Goal: Task Accomplishment & Management: Manage account settings

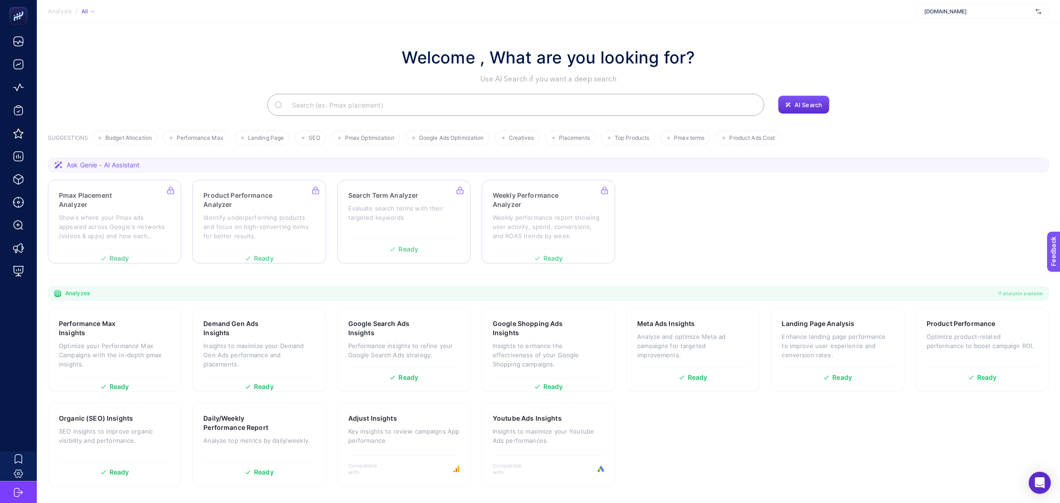
click at [972, 9] on span "[DOMAIN_NAME]" at bounding box center [978, 11] width 108 height 7
click at [956, 27] on span "[DOMAIN_NAME]" at bounding box center [945, 30] width 42 height 7
click at [88, 11] on div "All" at bounding box center [87, 11] width 13 height 7
click at [237, 10] on section "Analysis / All All Active Passive mediamarkt.com.tr" at bounding box center [548, 11] width 1023 height 23
click at [1019, 11] on span "[DOMAIN_NAME]" at bounding box center [978, 11] width 108 height 7
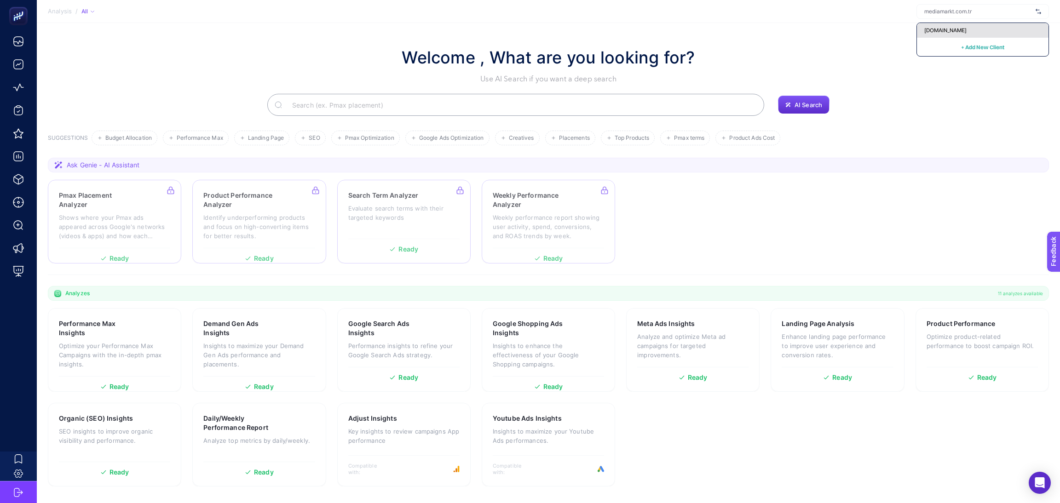
click at [966, 31] on span "[DOMAIN_NAME]" at bounding box center [945, 30] width 42 height 7
click at [967, 31] on section "Welcome , What are you looking for? Use AI Search if you want a deep search AI …" at bounding box center [548, 260] width 1023 height 475
click at [965, 13] on span "[DOMAIN_NAME]" at bounding box center [978, 11] width 108 height 7
click at [966, 32] on span "[DOMAIN_NAME]" at bounding box center [945, 30] width 42 height 7
click at [968, 33] on section "Welcome , What are you looking for? Use AI Search if you want a deep search AI …" at bounding box center [548, 260] width 1023 height 475
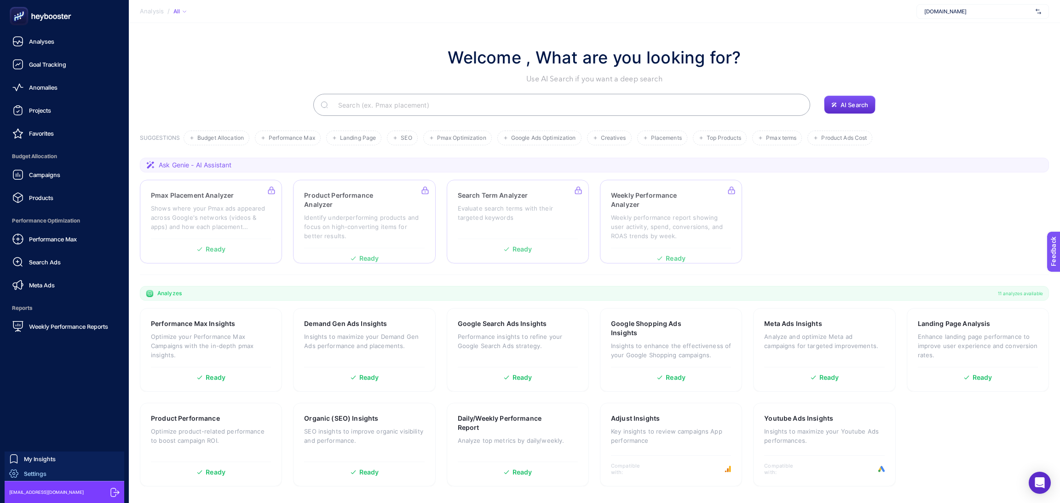
click at [56, 472] on link "Settings" at bounding box center [65, 473] width 120 height 15
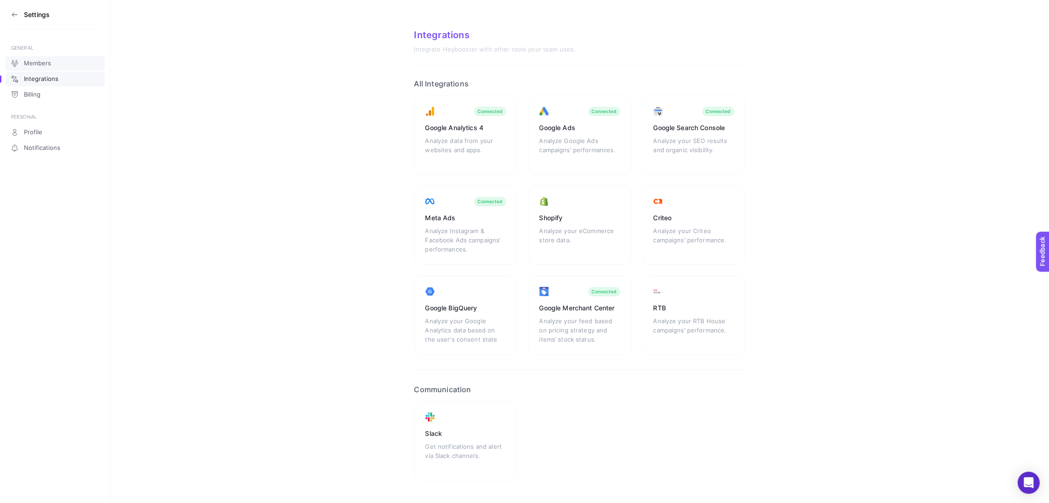
click at [45, 67] on span "Members" at bounding box center [37, 63] width 27 height 7
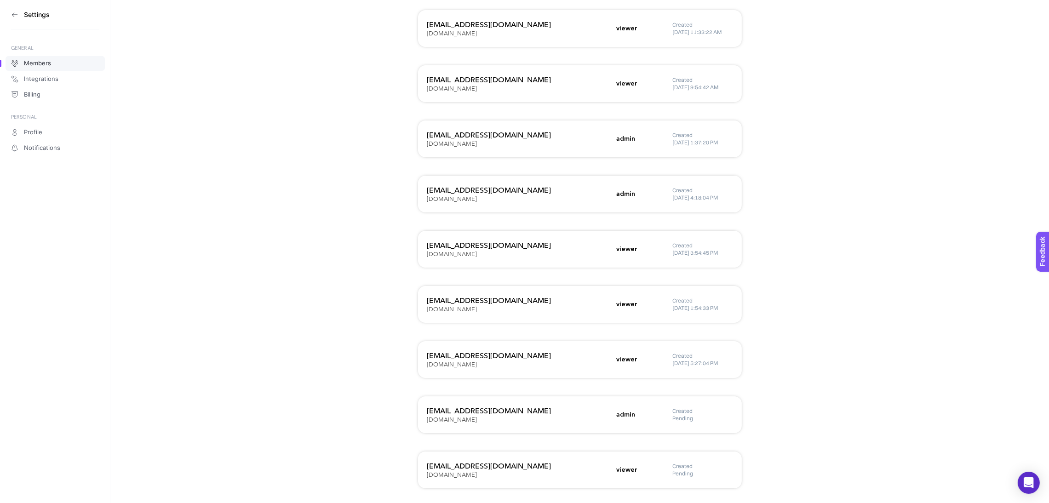
scroll to position [1319, 0]
click at [547, 414] on h3 "[EMAIL_ADDRESS][DOMAIN_NAME]" at bounding box center [519, 411] width 184 height 11
click at [545, 412] on h3 "[EMAIL_ADDRESS][DOMAIN_NAME]" at bounding box center [519, 411] width 184 height 11
click at [10, 8] on aside "Settings GENERAL Members Integrations Billing PERSONAL Profile Notifications" at bounding box center [55, 251] width 110 height 503
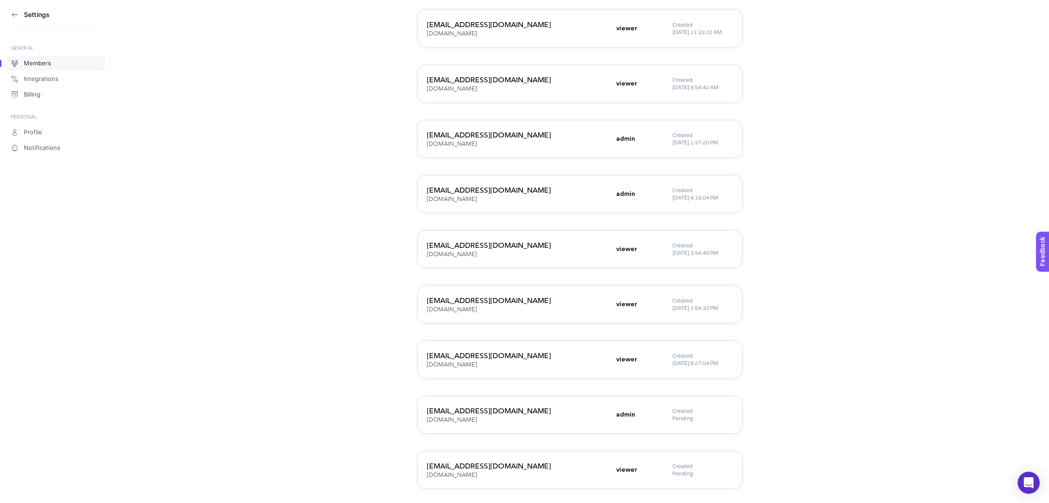
click at [16, 13] on icon at bounding box center [14, 14] width 7 height 7
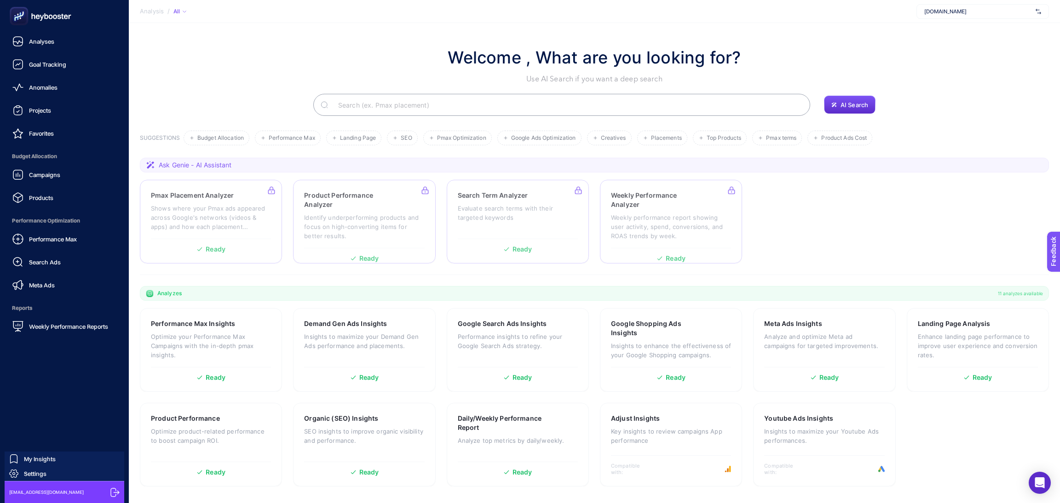
click at [114, 495] on icon at bounding box center [114, 492] width 9 height 9
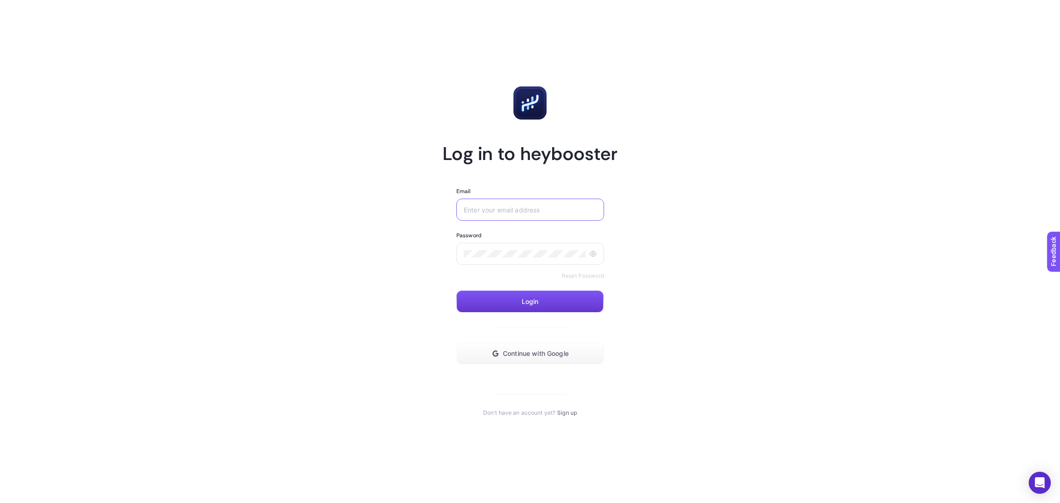
type input "[EMAIL_ADDRESS][DOMAIN_NAME]"
click at [543, 296] on button "Login" at bounding box center [529, 302] width 147 height 22
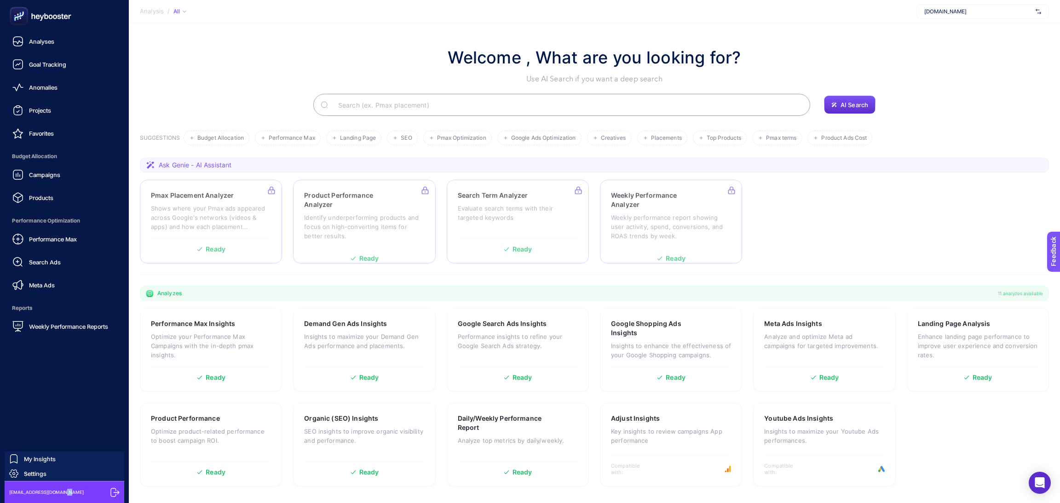
click at [59, 493] on span "[EMAIL_ADDRESS][DOMAIN_NAME]" at bounding box center [46, 492] width 75 height 7
click at [51, 470] on link "Settings" at bounding box center [65, 473] width 120 height 15
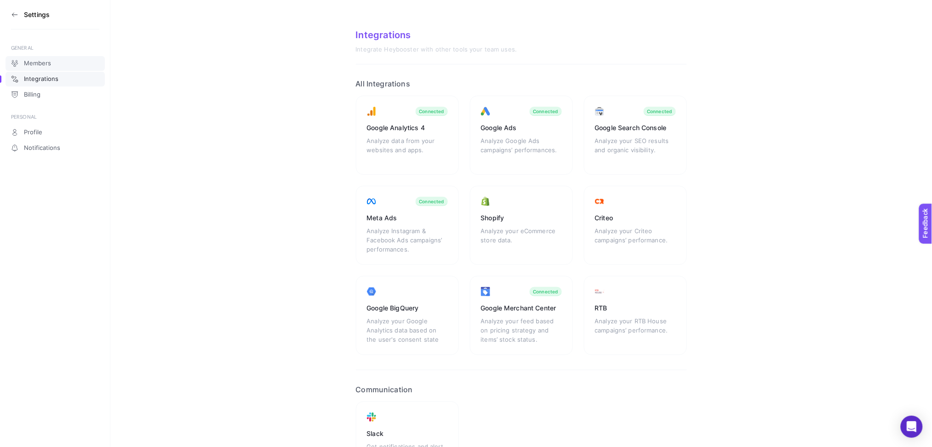
drag, startPoint x: 1059, startPoint y: 0, endPoint x: 37, endPoint y: 59, distance: 1023.1
click at [37, 59] on link "Members" at bounding box center [55, 63] width 99 height 15
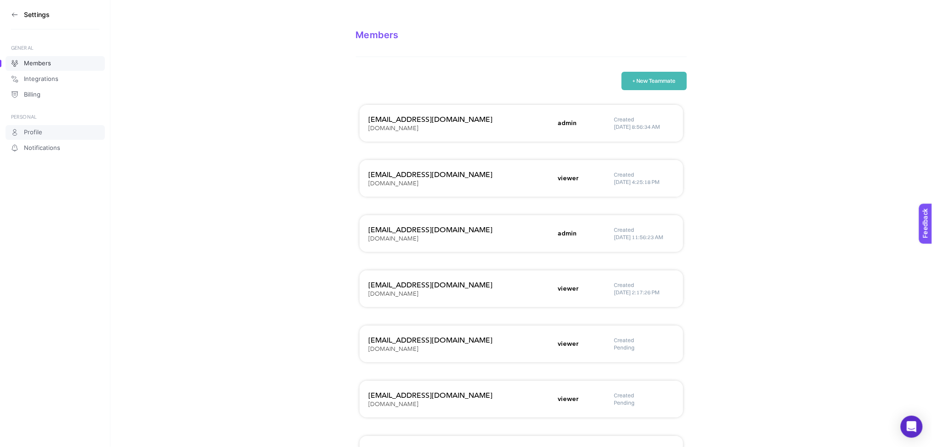
click at [41, 133] on span "Profile" at bounding box center [33, 132] width 18 height 7
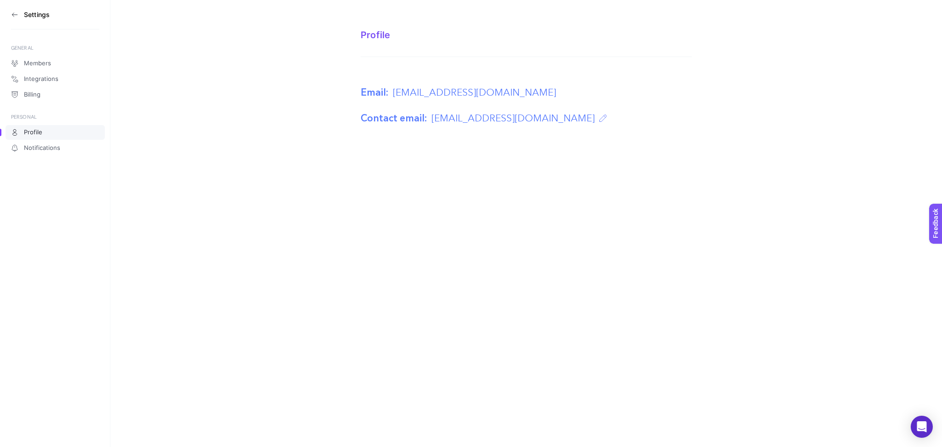
click at [490, 89] on span "[EMAIL_ADDRESS][DOMAIN_NAME]" at bounding box center [474, 93] width 163 height 15
click at [558, 97] on div "Email: [EMAIL_ADDRESS][DOMAIN_NAME]" at bounding box center [526, 93] width 331 height 15
click at [17, 15] on icon at bounding box center [14, 14] width 7 height 7
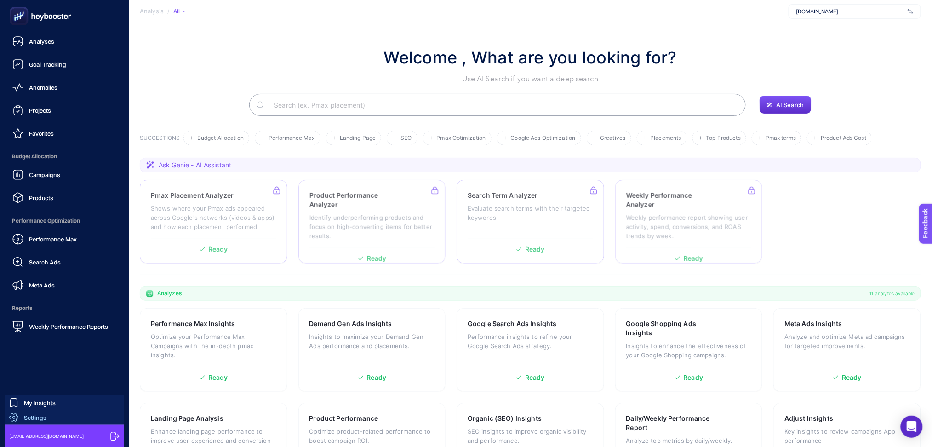
click at [41, 419] on span "Settings" at bounding box center [35, 417] width 23 height 7
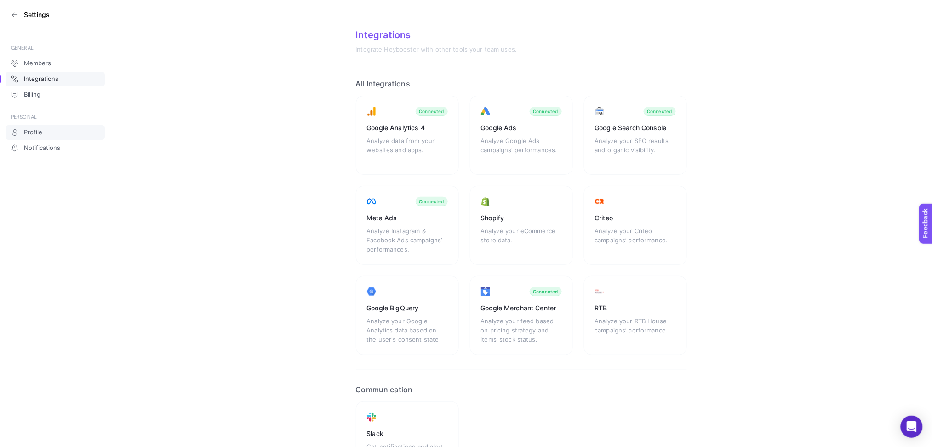
click at [43, 136] on link "Profile" at bounding box center [55, 132] width 99 height 15
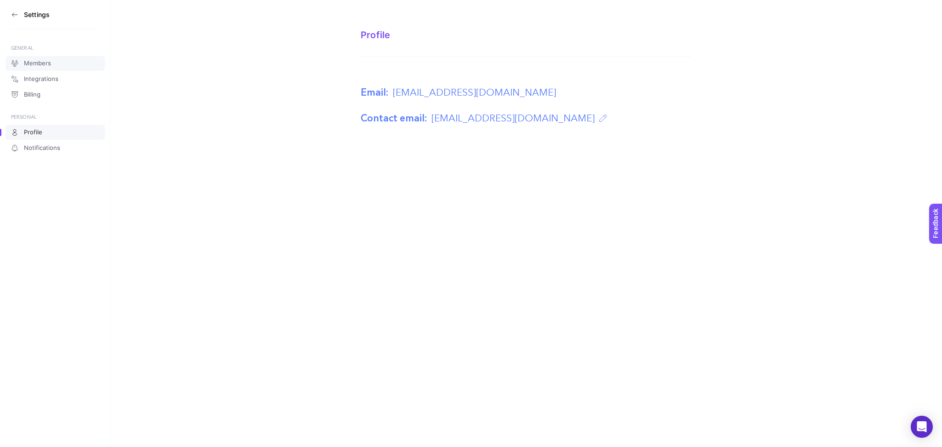
click at [39, 67] on span "Members" at bounding box center [37, 63] width 27 height 7
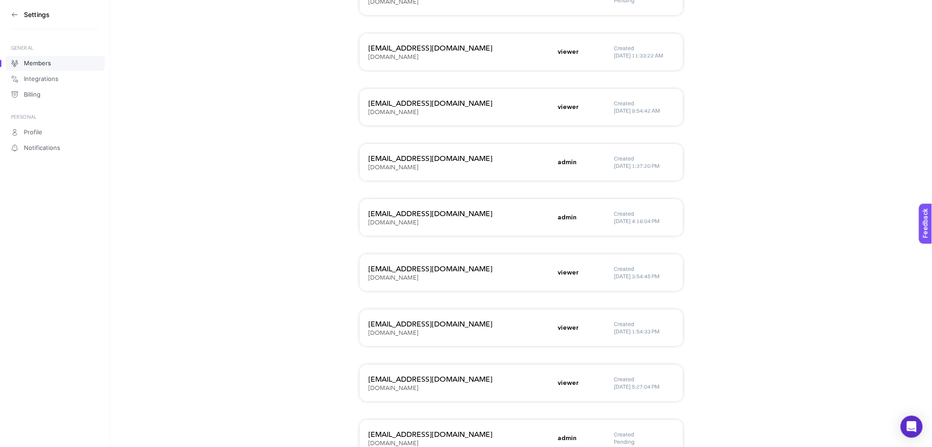
scroll to position [1376, 0]
